Goal: Information Seeking & Learning: Learn about a topic

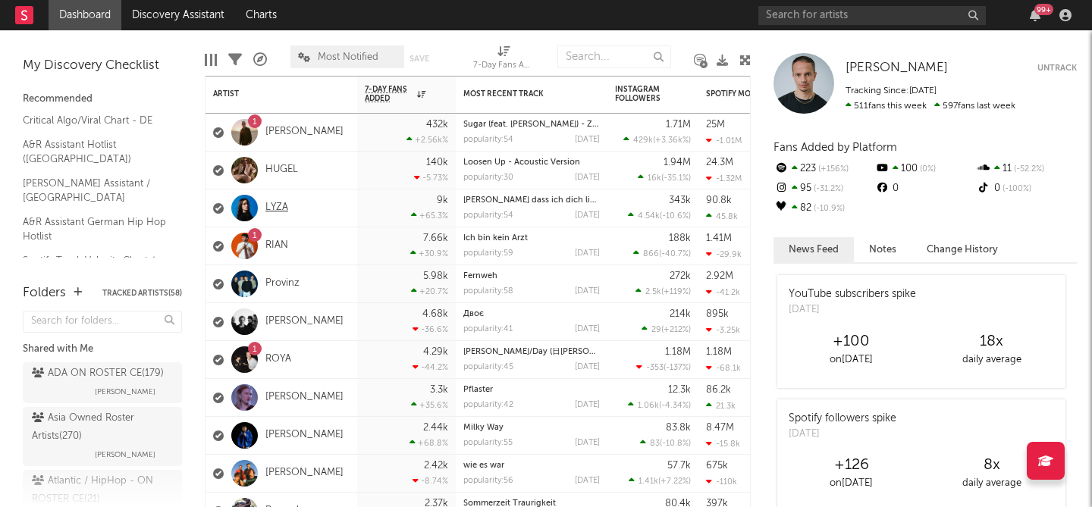
click at [277, 208] on link "LYZA" at bounding box center [276, 208] width 23 height 13
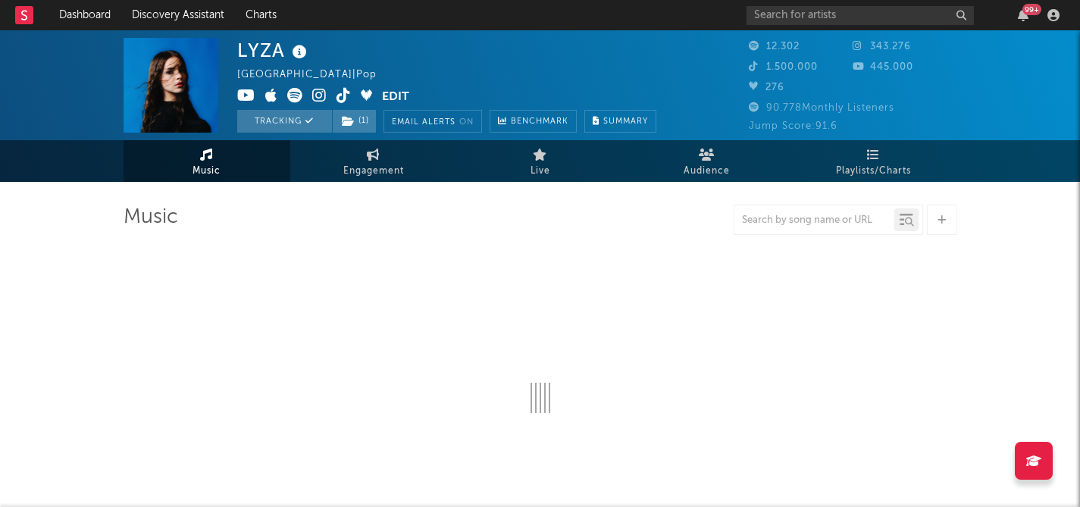
select select "6m"
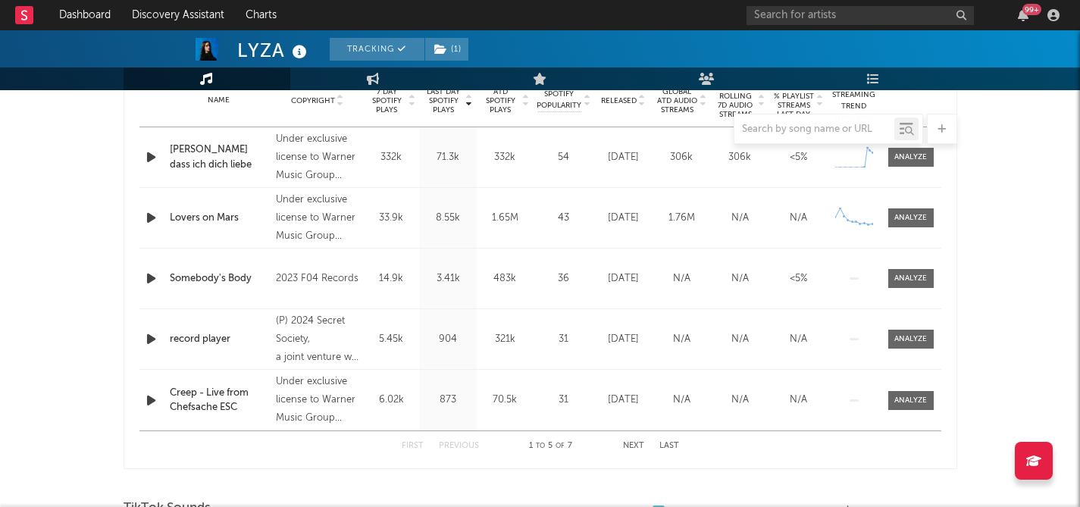
scroll to position [601, 0]
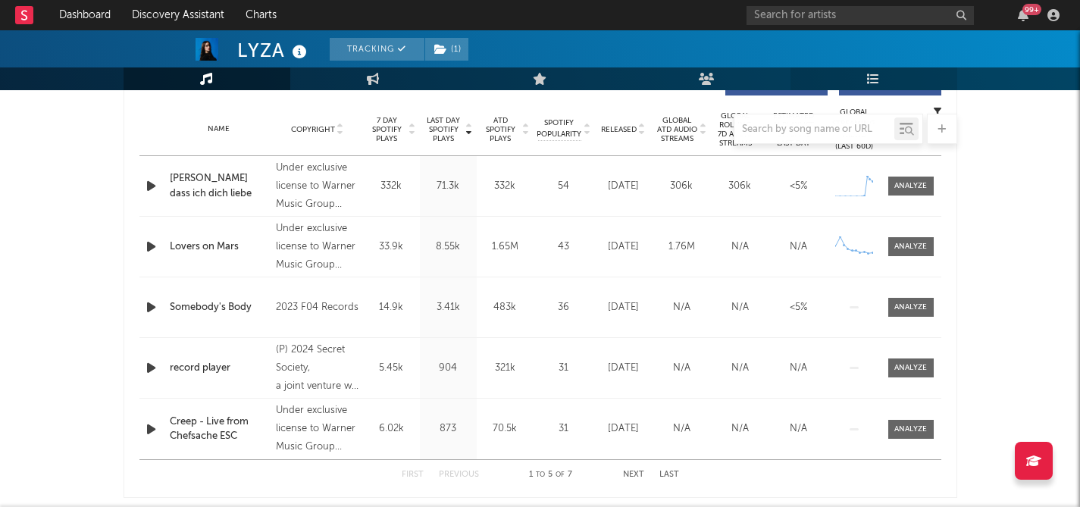
click at [876, 73] on icon at bounding box center [873, 79] width 13 height 12
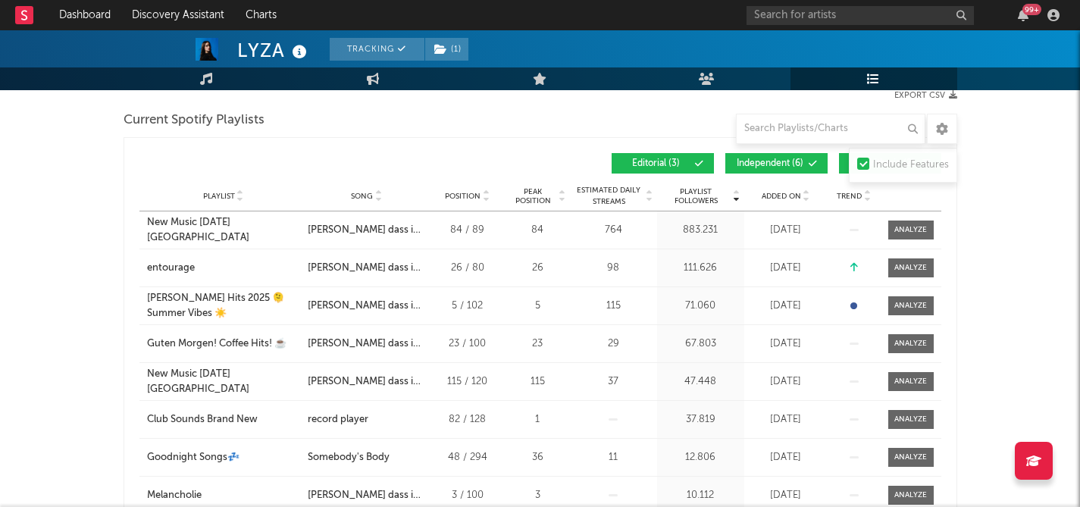
scroll to position [211, 0]
click at [773, 165] on span "Independent ( 6 )" at bounding box center [770, 162] width 70 height 9
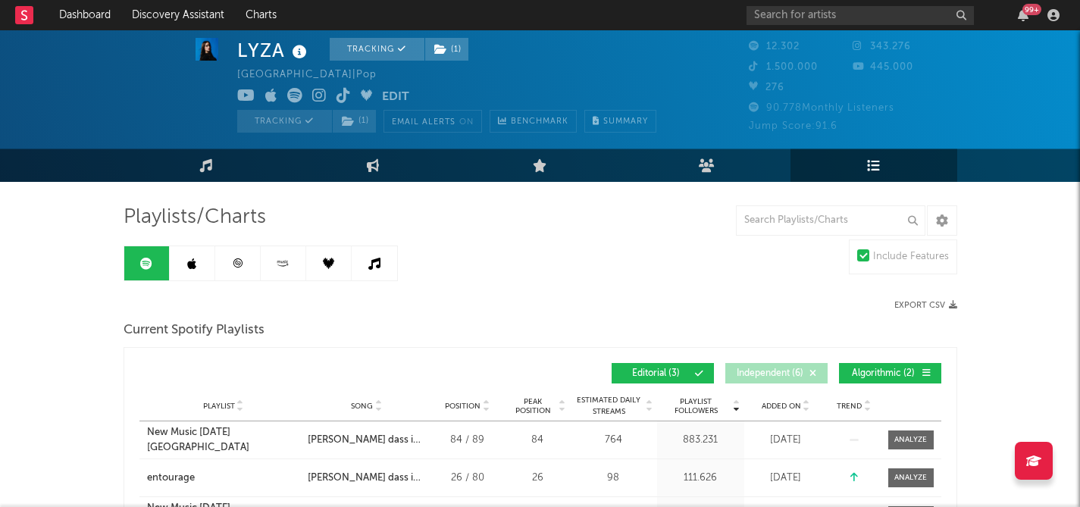
scroll to position [140, 0]
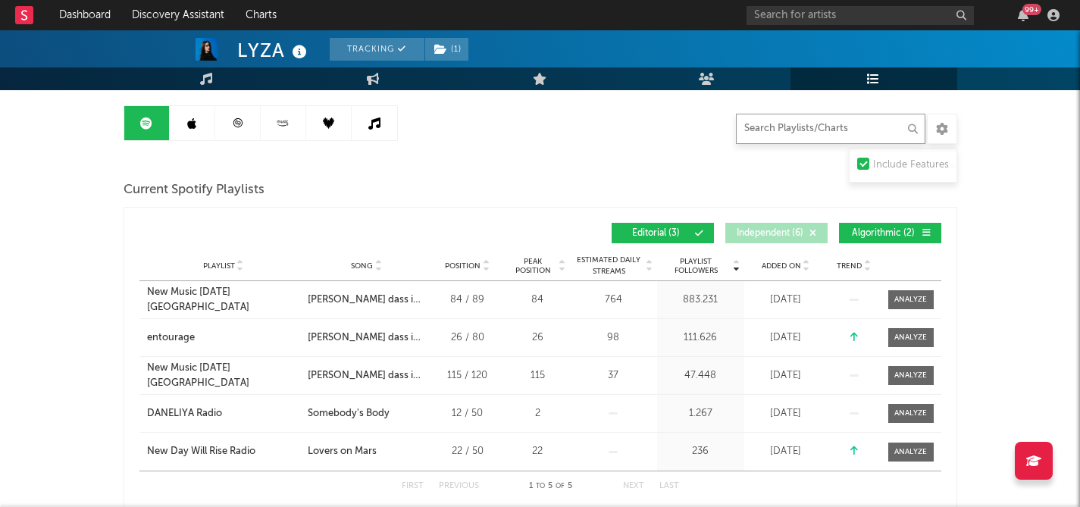
click at [841, 127] on input "text" at bounding box center [831, 129] width 190 height 30
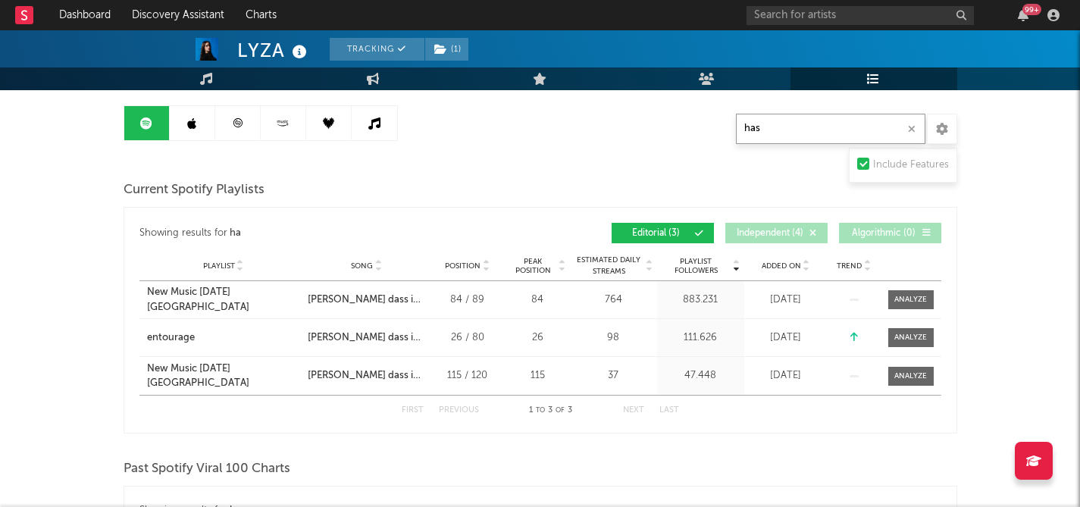
type input "[PERSON_NAME]"
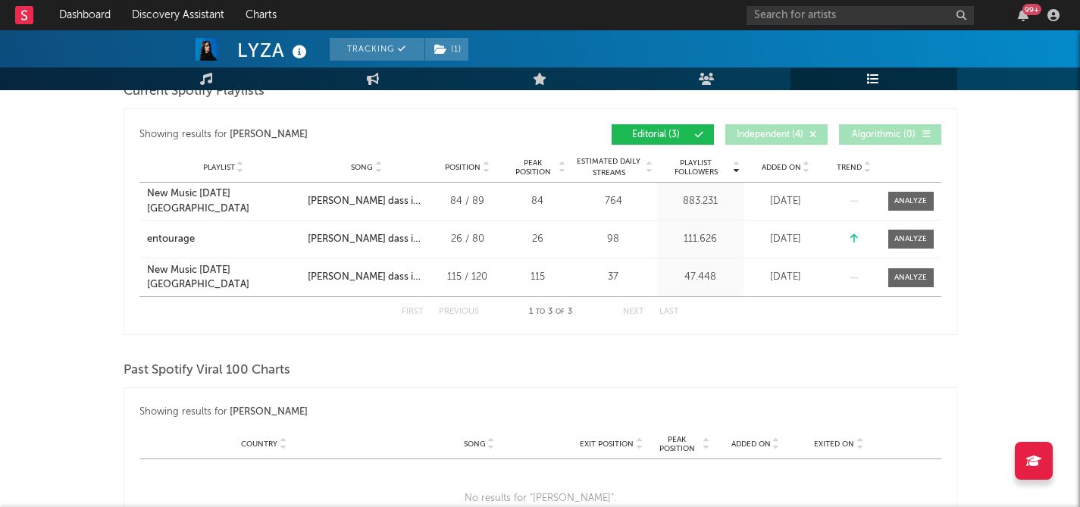
scroll to position [0, 0]
